Goal: Task Accomplishment & Management: Complete application form

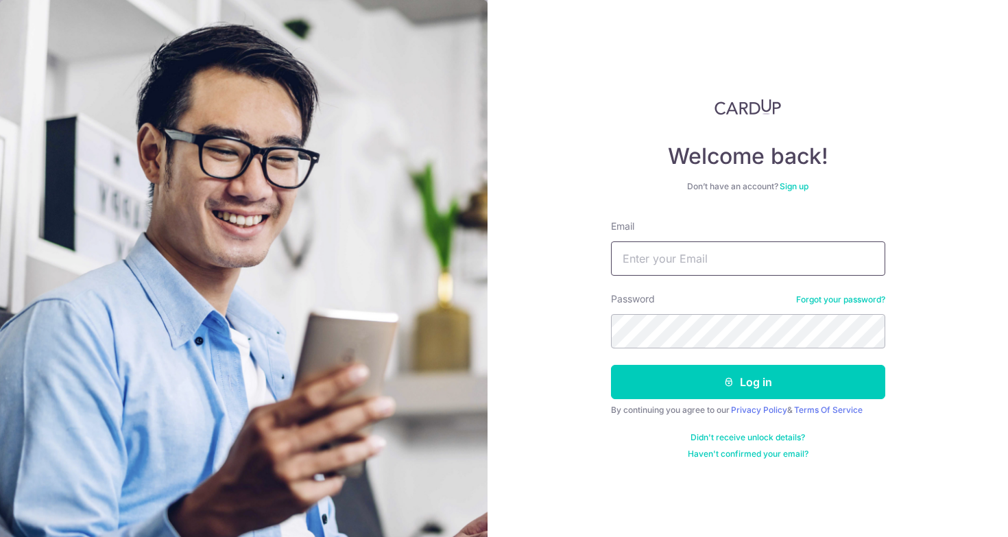
click at [749, 259] on input "Email" at bounding box center [748, 258] width 274 height 34
click at [707, 249] on input "Email" at bounding box center [748, 258] width 274 height 34
drag, startPoint x: 705, startPoint y: 184, endPoint x: 697, endPoint y: 169, distance: 17.8
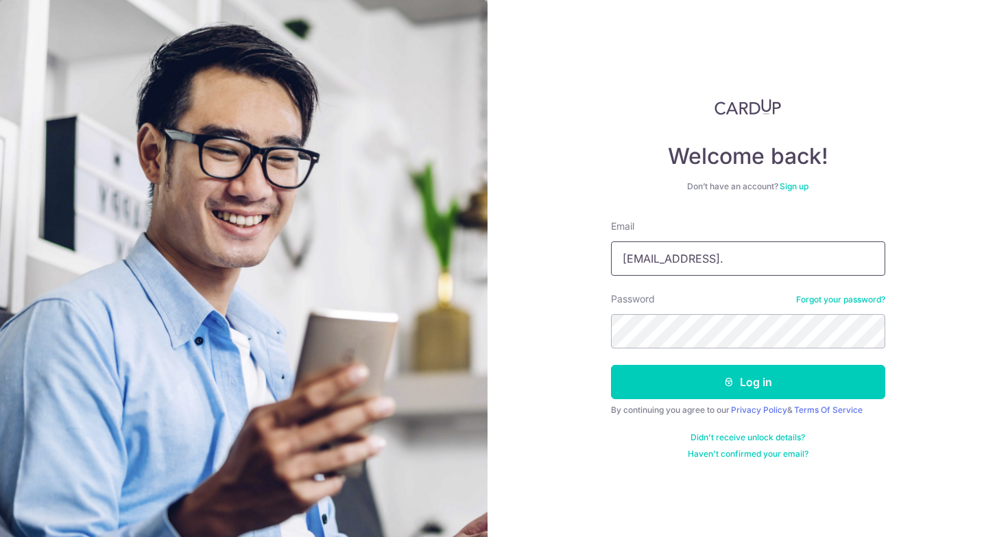
click at [697, 241] on input "m.yaptl@gmail." at bounding box center [748, 258] width 274 height 34
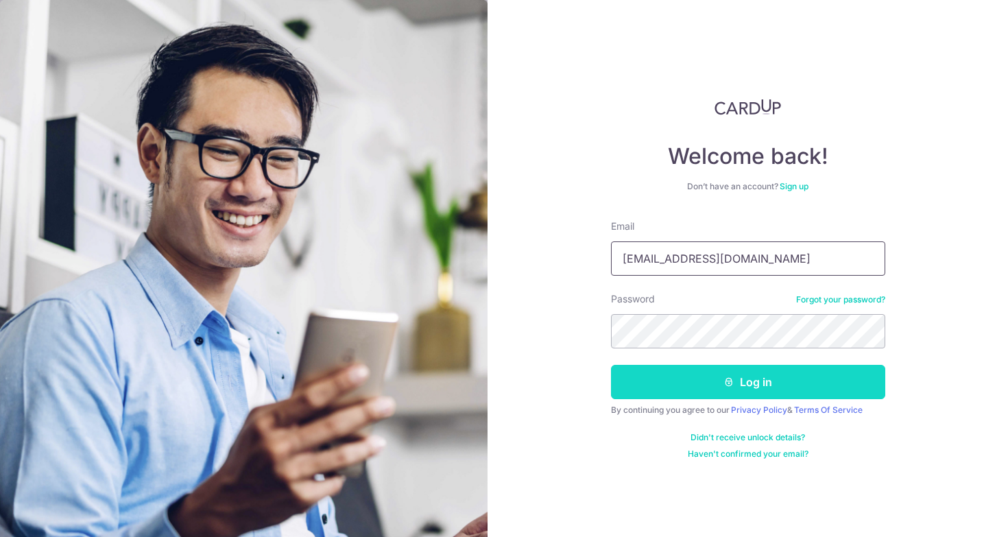
type input "bradleyfk@gmail.com"
click at [740, 393] on button "Log in" at bounding box center [748, 382] width 274 height 34
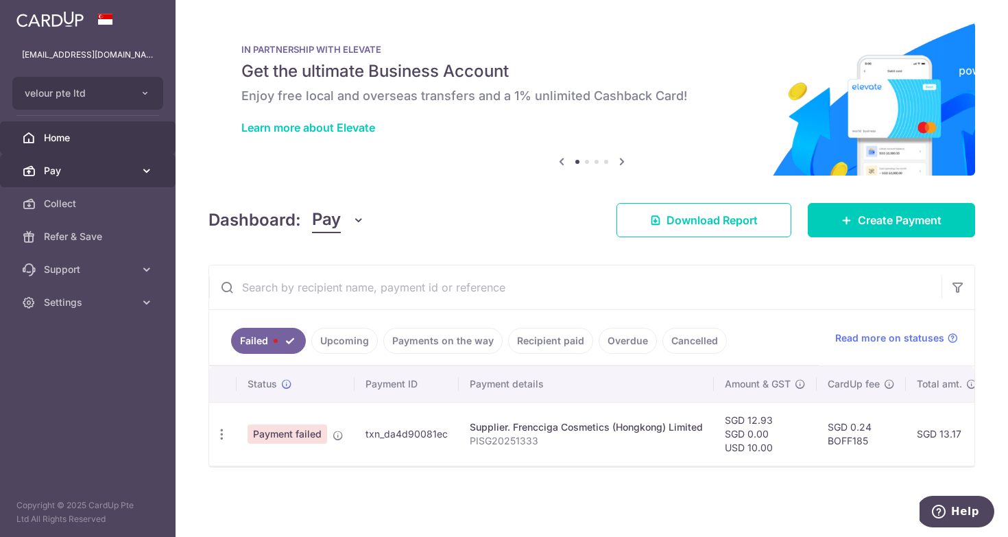
click at [91, 175] on span "Pay" at bounding box center [89, 171] width 90 height 14
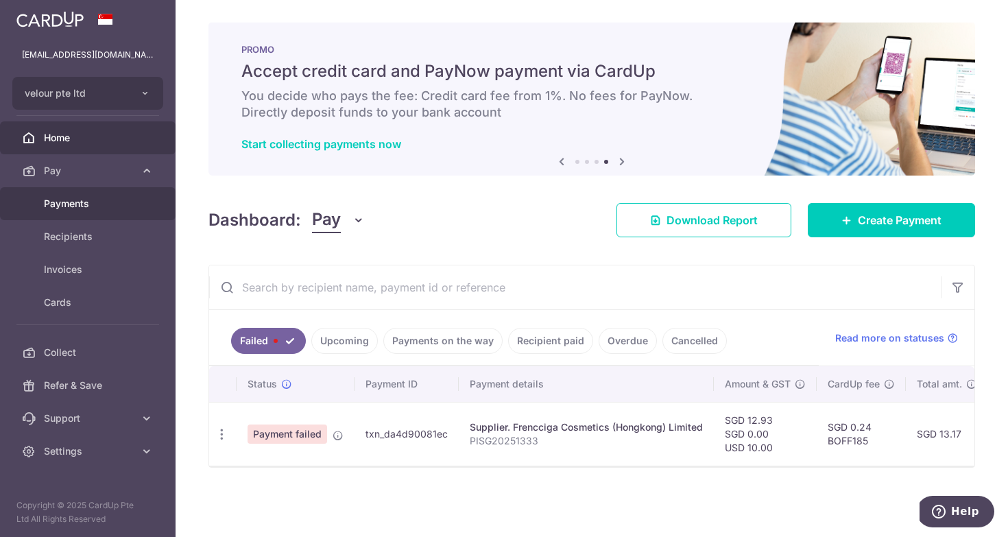
click at [98, 202] on span "Payments" at bounding box center [89, 204] width 90 height 14
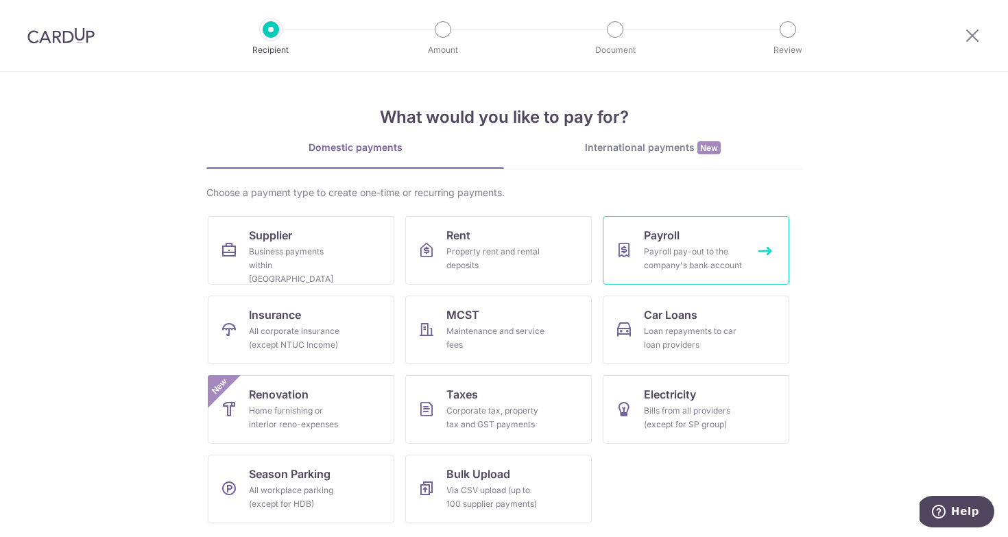
click at [687, 239] on link "Payroll Payroll pay-out to the company's bank account" at bounding box center [695, 250] width 186 height 69
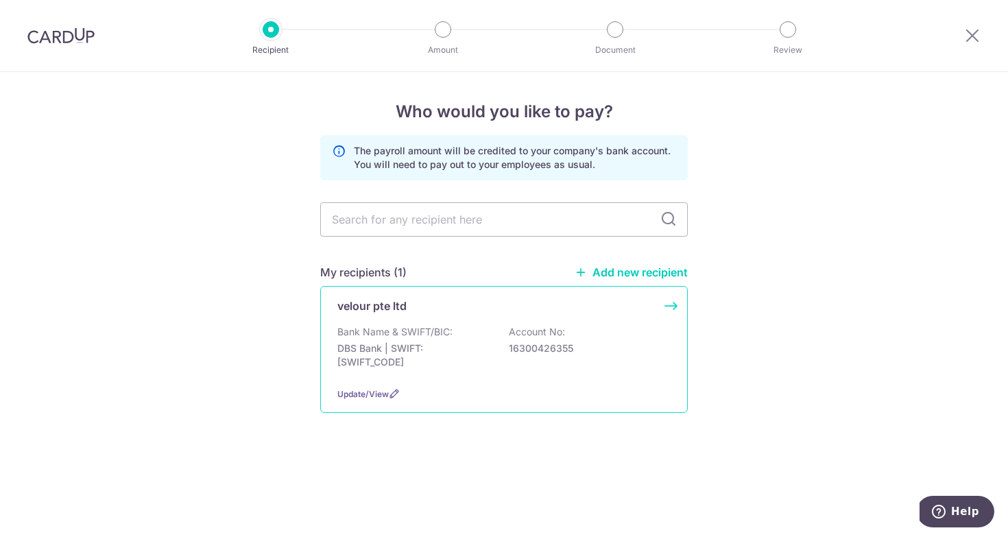
click at [525, 346] on p "16300426355" at bounding box center [586, 348] width 154 height 14
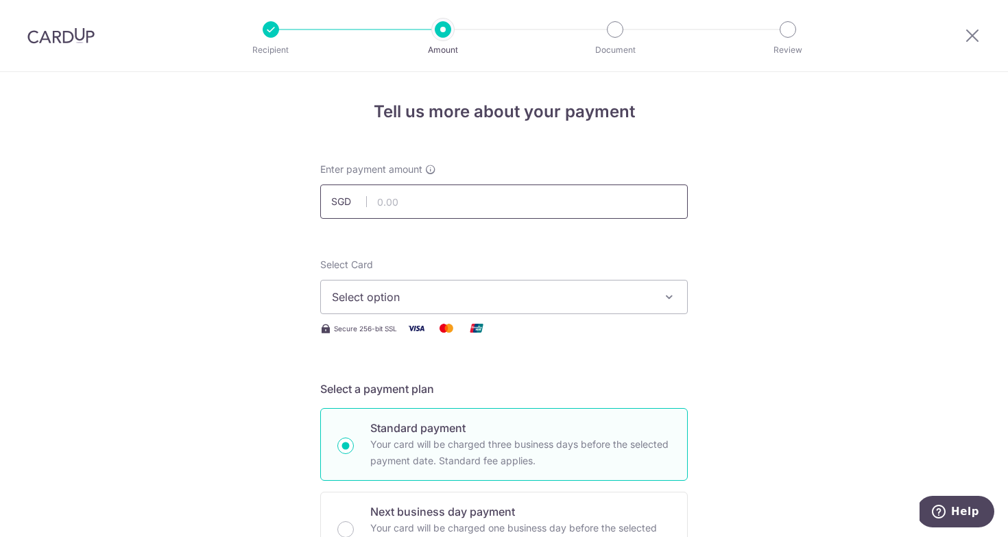
click at [447, 204] on input "text" at bounding box center [503, 201] width 367 height 34
click at [463, 204] on input "text" at bounding box center [503, 201] width 367 height 34
type input "17,962.00"
click at [414, 304] on span "Select option" at bounding box center [491, 297] width 319 height 16
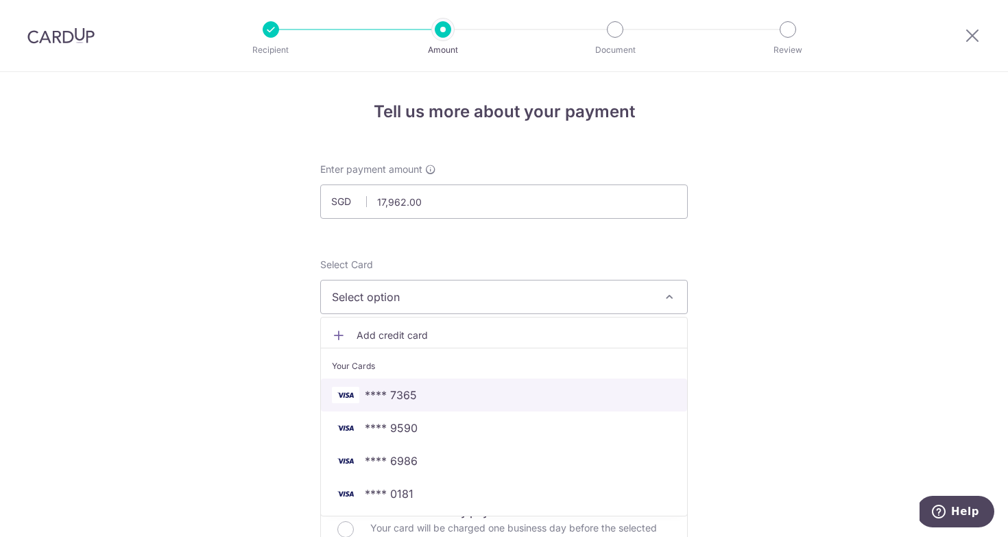
click at [510, 400] on span "**** 7365" at bounding box center [504, 395] width 344 height 16
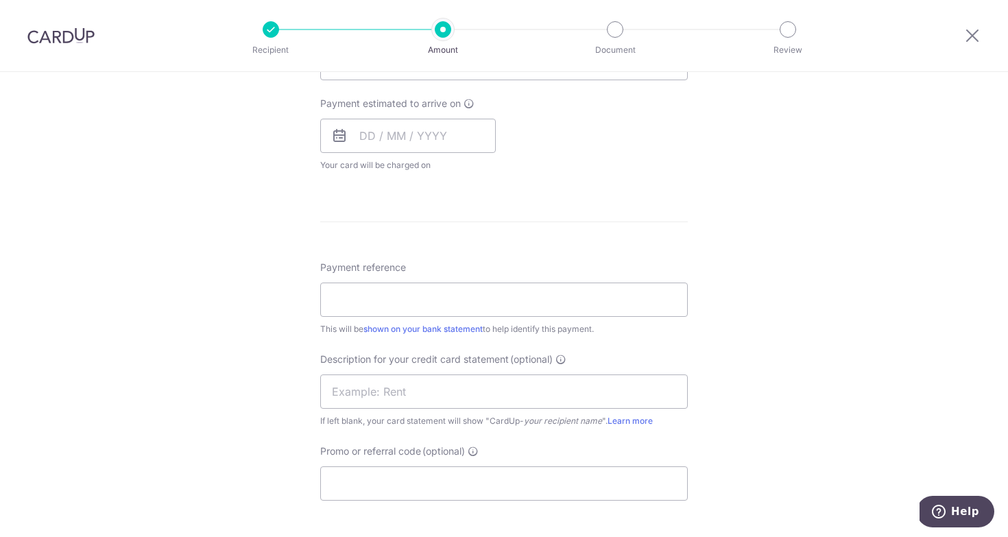
scroll to position [607, 0]
click at [472, 499] on input "Promo or referral code (optional)" at bounding box center [503, 482] width 367 height 34
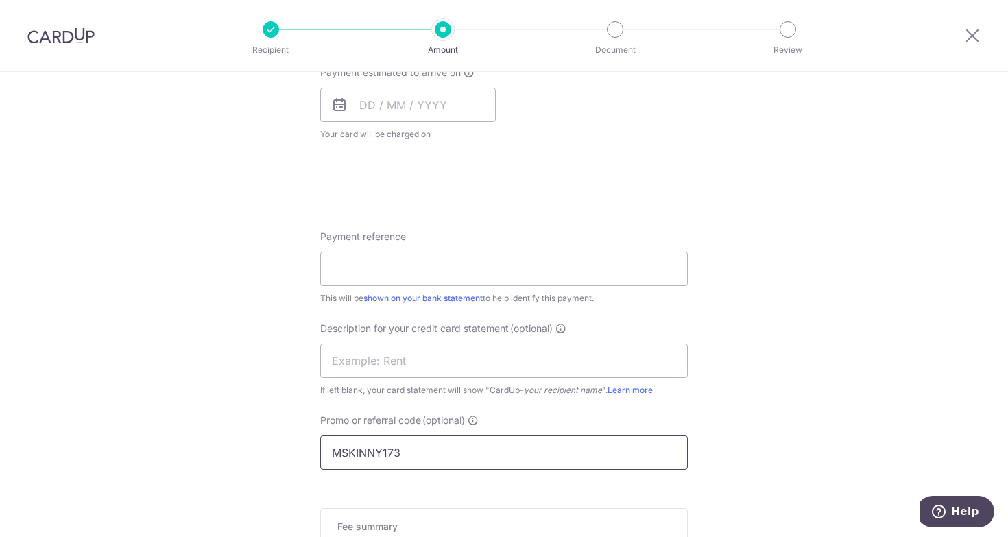
scroll to position [634, 0]
type input "MSKINNY173"
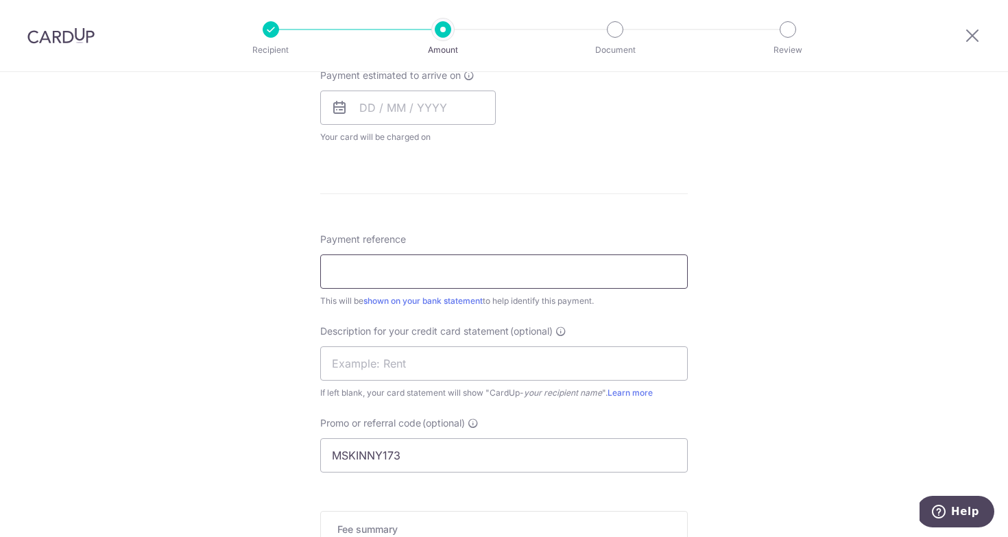
click at [445, 271] on input "Payment reference" at bounding box center [503, 271] width 367 height 34
type input "salary aug 2025"
click at [742, 200] on div "Tell us more about your payment Enter payment amount SGD 17,962.00 17962.00 Sel…" at bounding box center [504, 97] width 1008 height 1318
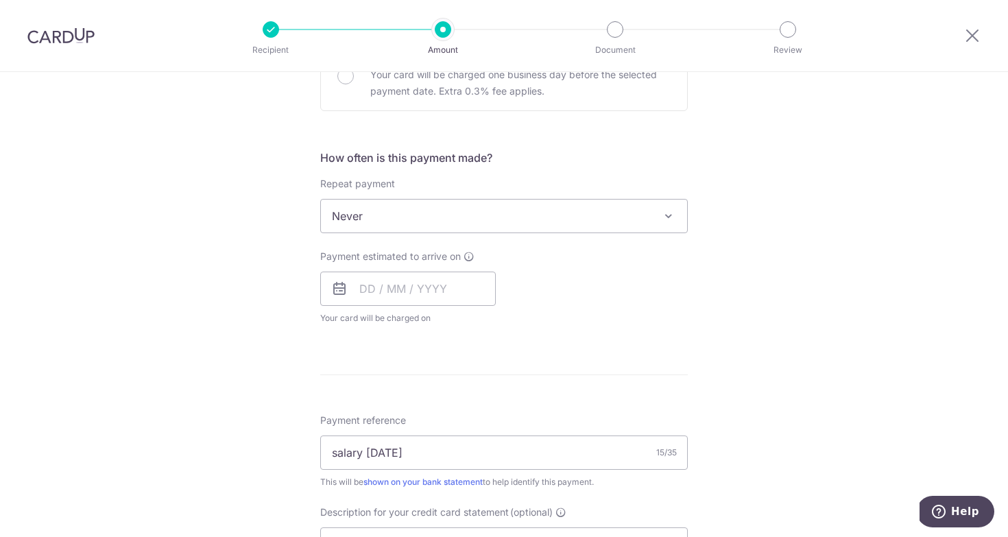
scroll to position [456, 0]
click at [411, 287] on input "text" at bounding box center [407, 286] width 175 height 34
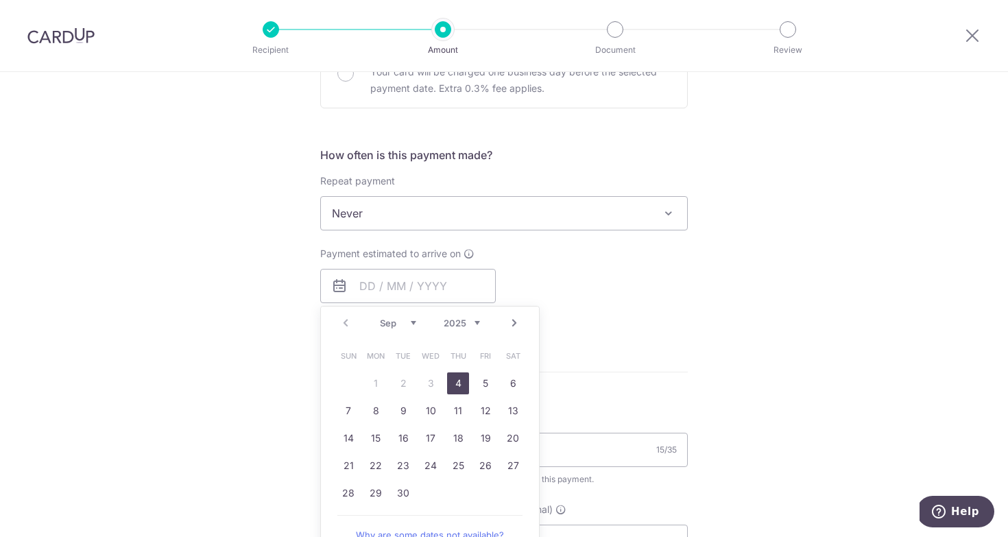
click at [456, 378] on link "4" at bounding box center [458, 383] width 22 height 22
type input "04/09/2025"
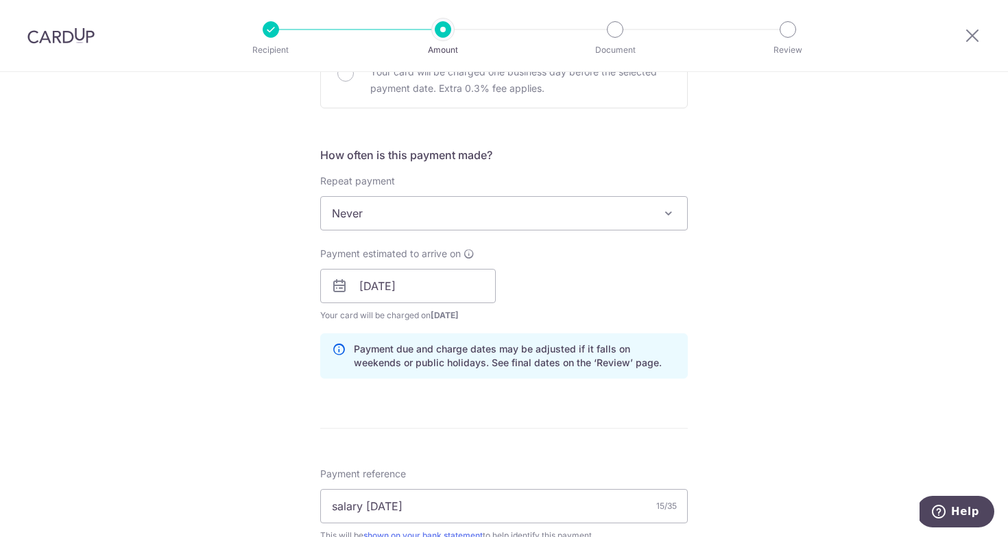
click at [688, 272] on div "Payment estimated to arrive on 04/09/2025 Prev Next Sep Oct Nov Dec 2025 2026 2…" at bounding box center [504, 284] width 384 height 75
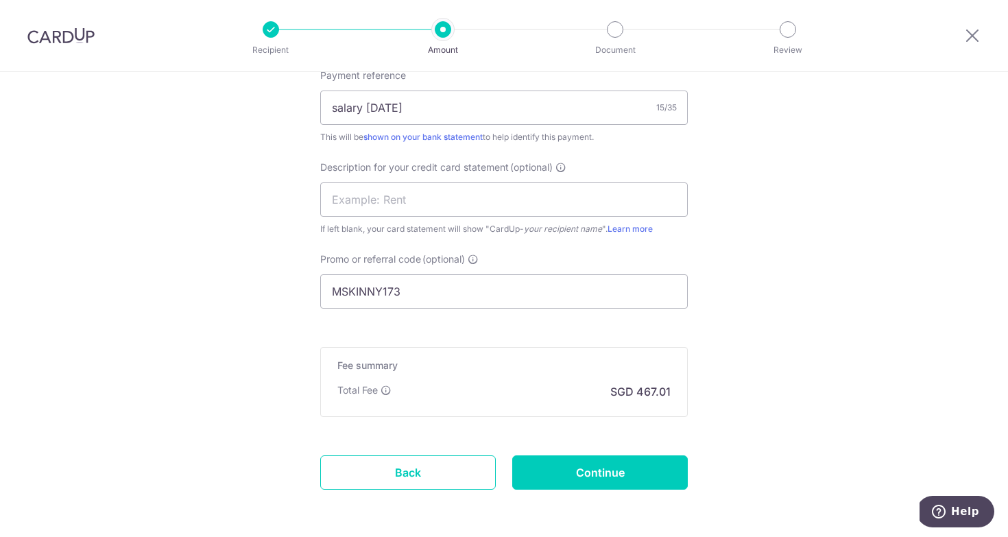
scroll to position [857, 0]
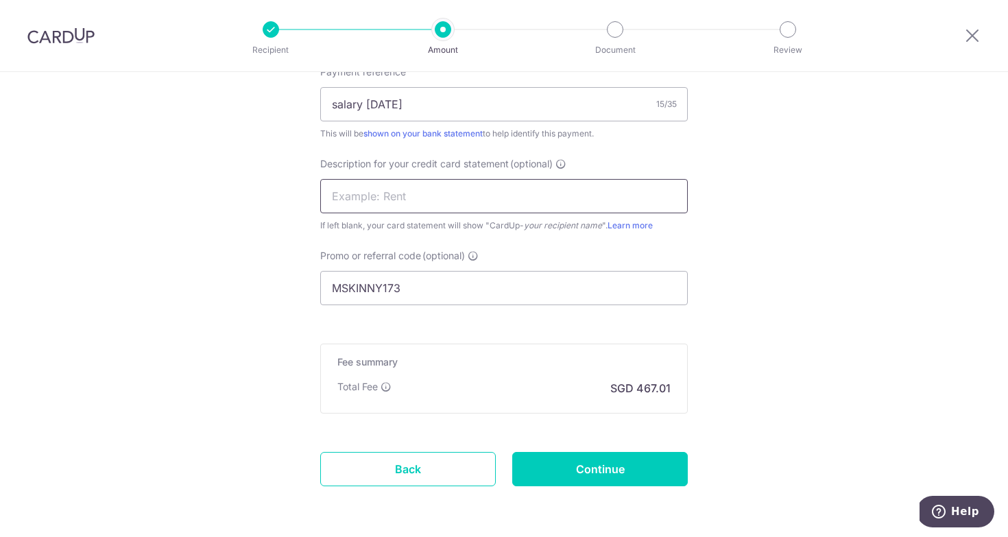
click at [382, 206] on input "text" at bounding box center [503, 196] width 367 height 34
type input "salary aug 2025"
click at [640, 465] on input "Continue" at bounding box center [599, 469] width 175 height 34
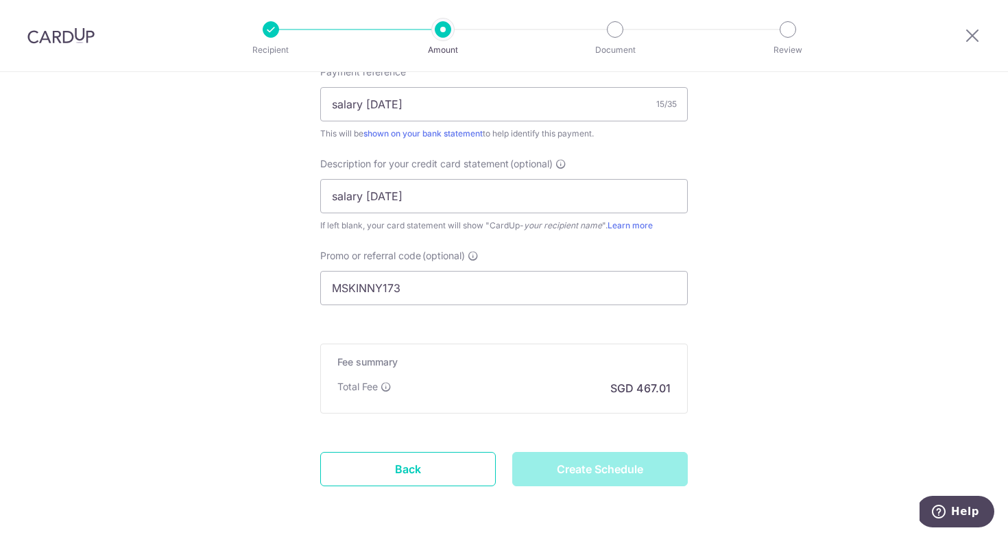
type input "Create Schedule"
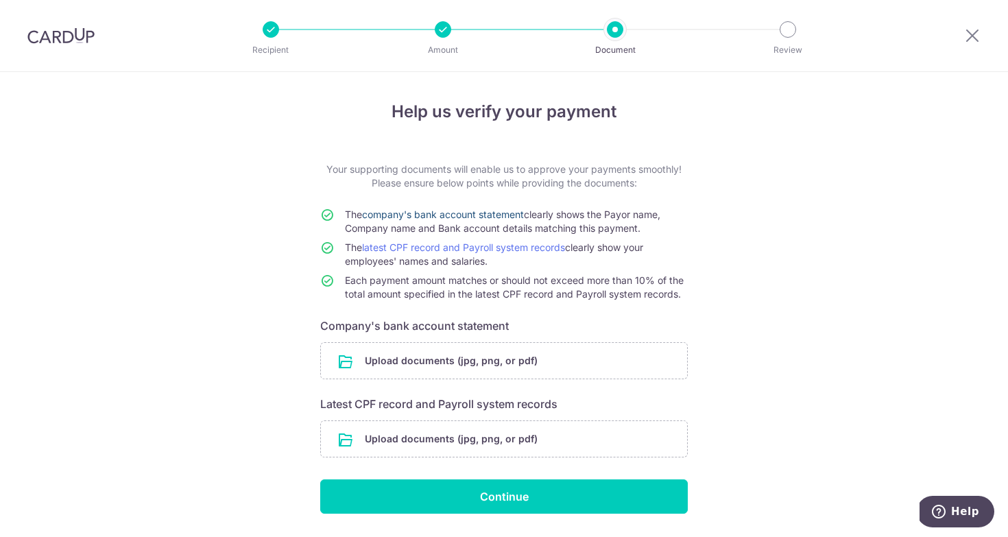
click at [509, 216] on link "company's bank account statement" at bounding box center [443, 214] width 162 height 12
click at [488, 359] on input "file" at bounding box center [504, 361] width 366 height 36
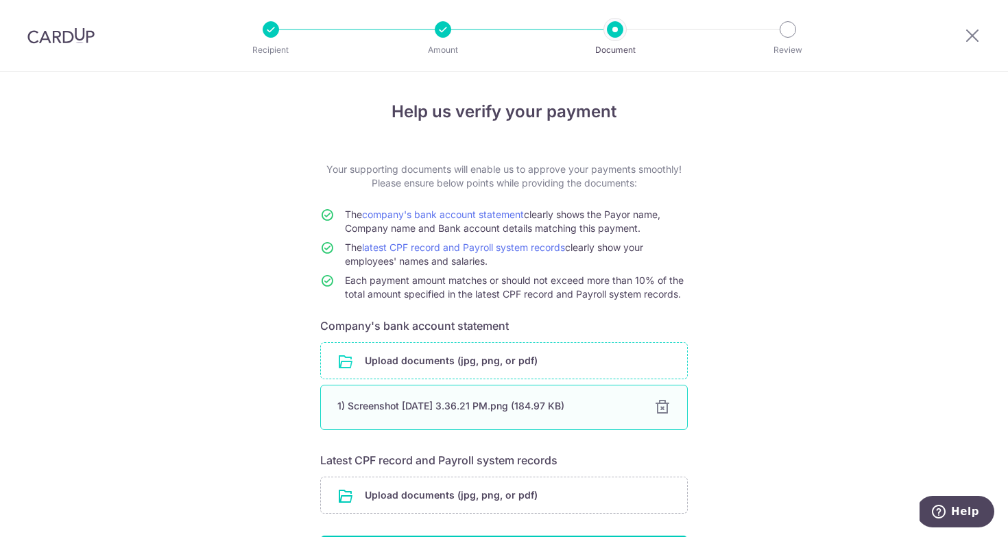
click at [660, 407] on div at bounding box center [662, 407] width 16 height 16
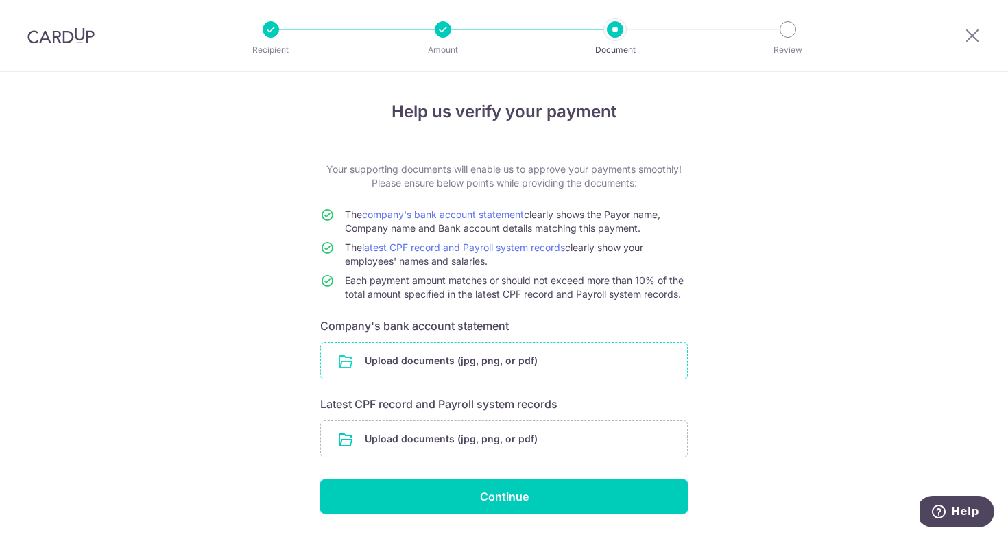
click at [537, 359] on input "file" at bounding box center [504, 361] width 366 height 36
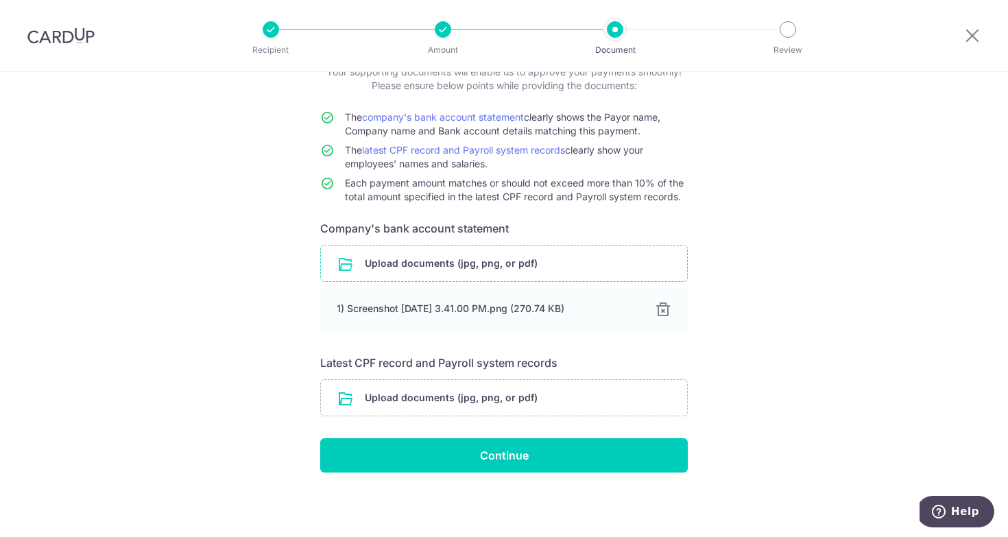
scroll to position [36, 0]
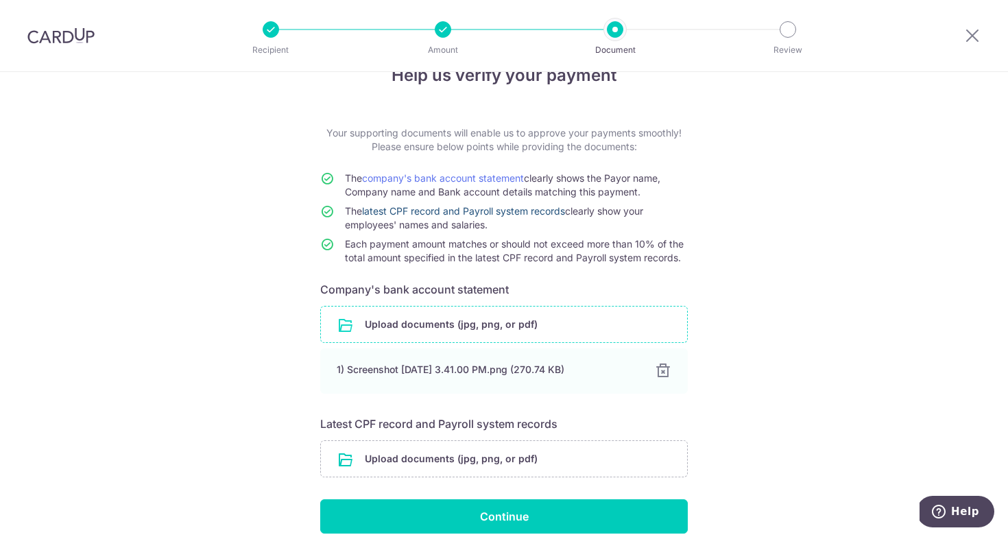
click at [533, 210] on link "latest CPF record and Payroll system records" at bounding box center [463, 211] width 203 height 12
